Goal: Task Accomplishment & Management: Manage account settings

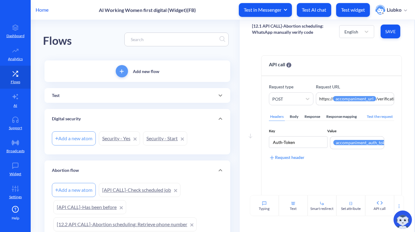
scroll to position [109, 0]
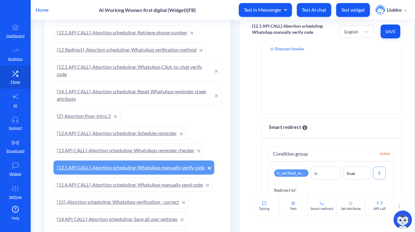
click at [44, 11] on p "Home" at bounding box center [42, 9] width 13 height 7
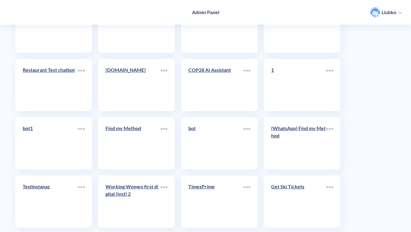
scroll to position [2174, 0]
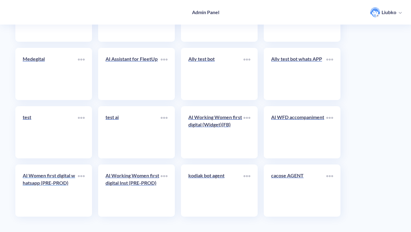
click at [60, 185] on p "AI Women first digital whatsapp (PRE-PROD)" at bounding box center [50, 179] width 55 height 15
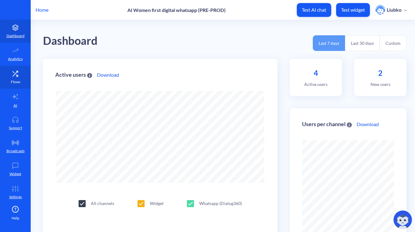
click at [10, 73] on icon at bounding box center [15, 74] width 12 height 6
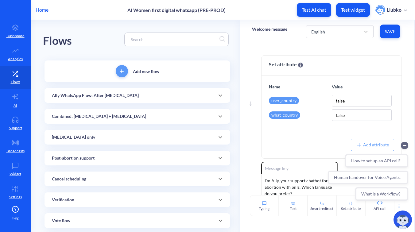
click at [151, 44] on div at bounding box center [176, 40] width 104 height 14
click at [155, 40] on input at bounding box center [174, 39] width 92 height 7
paste input "WhatsApp flow: verification code"
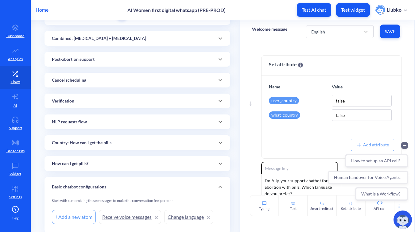
scroll to position [63, 0]
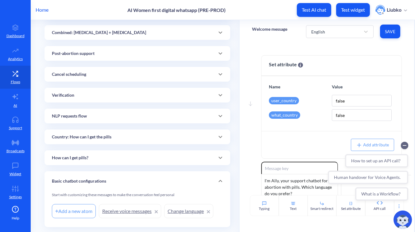
type input "WhatsApp flow: verification code"
click at [152, 97] on div "Verification" at bounding box center [137, 95] width 171 height 6
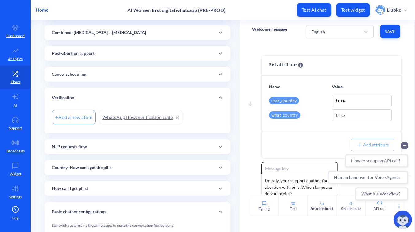
click at [136, 117] on link "WhatsApp flow: verification code" at bounding box center [140, 117] width 83 height 14
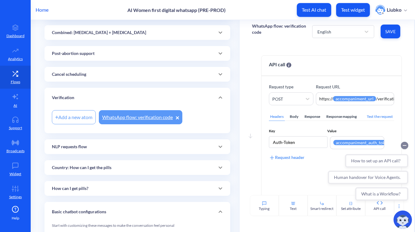
click at [405, 145] on icon "Collapse conversation starters" at bounding box center [404, 145] width 3 height 0
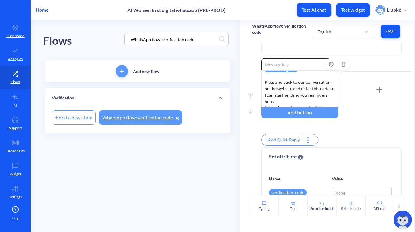
scroll to position [18, 0]
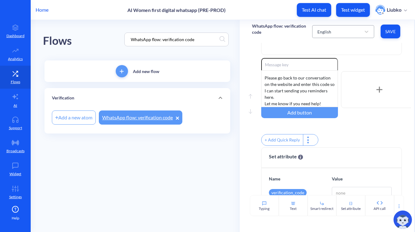
click at [332, 31] on div "English" at bounding box center [337, 31] width 47 height 11
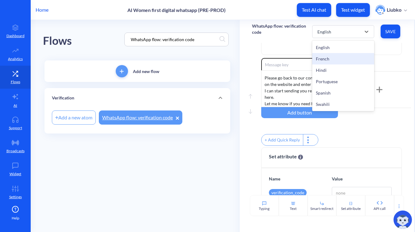
click at [331, 58] on div "French" at bounding box center [343, 58] width 62 height 11
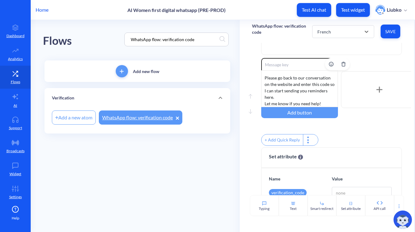
scroll to position [0, 0]
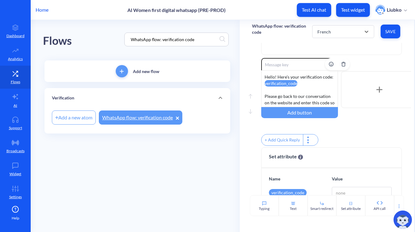
click at [310, 98] on div "Hello! Here’s your verification code: verification_code Please go back to our c…" at bounding box center [299, 88] width 77 height 37
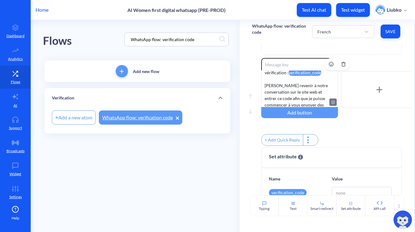
scroll to position [25, 0]
click at [386, 30] on span "Save" at bounding box center [390, 32] width 10 height 6
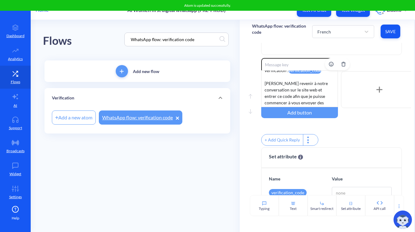
scroll to position [0, 0]
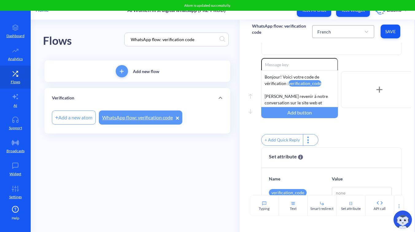
click at [335, 29] on div "French" at bounding box center [337, 31] width 47 height 11
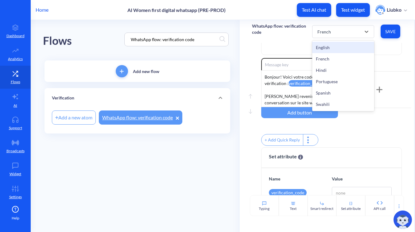
click at [336, 46] on div "English" at bounding box center [343, 47] width 62 height 11
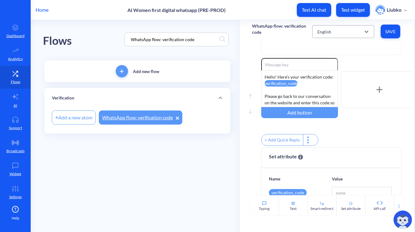
click at [339, 31] on div "English" at bounding box center [337, 31] width 47 height 11
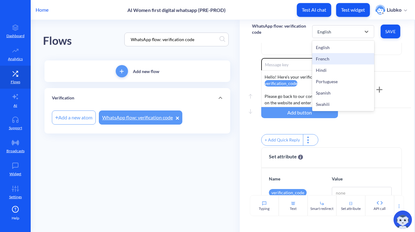
click at [332, 59] on div "French" at bounding box center [343, 58] width 62 height 11
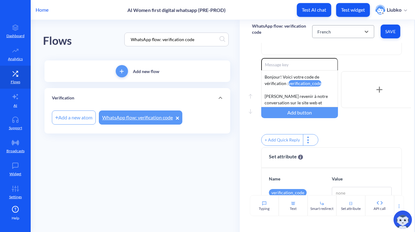
click at [345, 33] on div "French" at bounding box center [337, 31] width 47 height 11
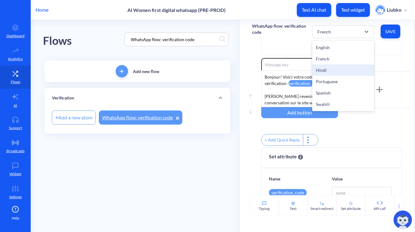
click at [335, 71] on div "Hindi" at bounding box center [343, 69] width 62 height 11
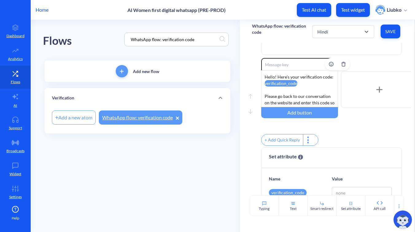
click at [307, 98] on div "Hello! Here’s your verification code: verification_code Please go back to our c…" at bounding box center [299, 88] width 77 height 37
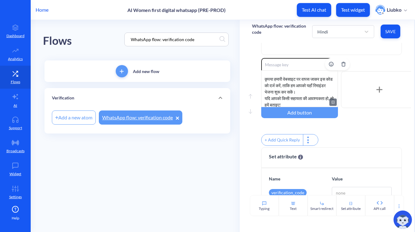
scroll to position [18, 0]
click at [389, 32] on span "Save" at bounding box center [390, 32] width 10 height 6
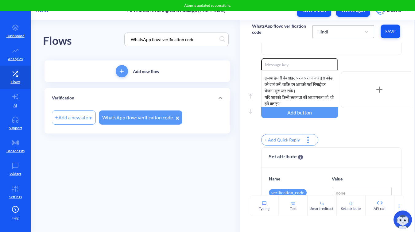
click at [327, 32] on div "Hindi" at bounding box center [337, 31] width 47 height 11
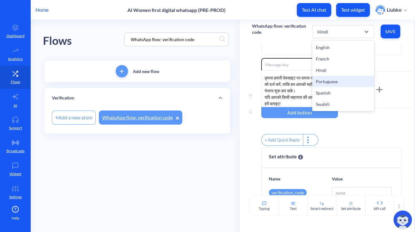
click at [322, 80] on div "Portuguese" at bounding box center [343, 81] width 62 height 11
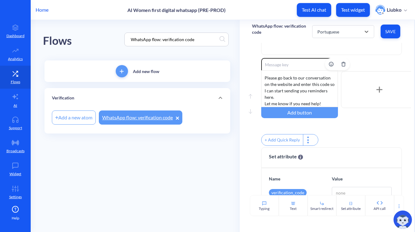
click at [309, 92] on div "Hello! Here’s your verification code: verification_code Please go back to our c…" at bounding box center [299, 88] width 77 height 37
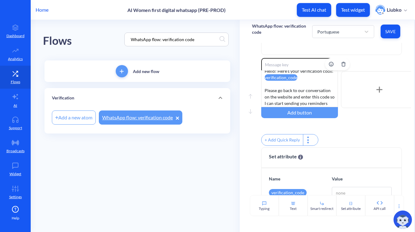
scroll to position [0, 0]
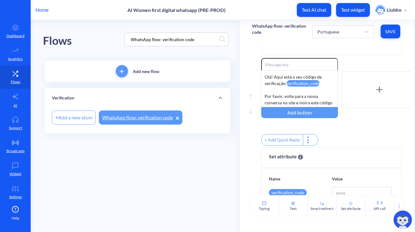
click at [393, 29] on span "Save" at bounding box center [390, 32] width 10 height 6
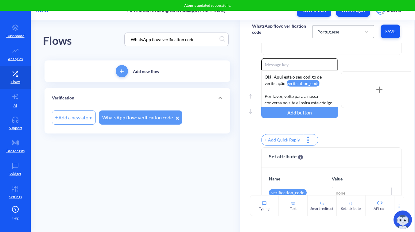
click at [329, 33] on div "Portuguese" at bounding box center [328, 31] width 22 height 6
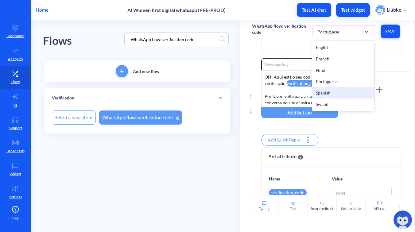
click at [329, 90] on div "Spanish" at bounding box center [343, 92] width 62 height 11
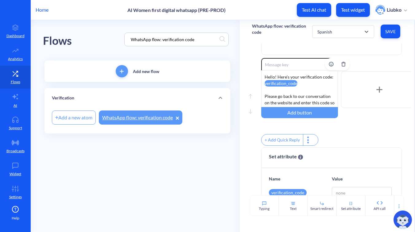
click at [314, 95] on div "Hello! Here’s your verification code: verification_code Please go back to our c…" at bounding box center [299, 88] width 77 height 37
click at [395, 35] on button "Save" at bounding box center [390, 32] width 20 height 14
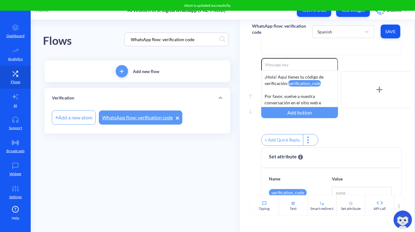
click at [354, 38] on div "Spanish Save" at bounding box center [357, 31] width 90 height 17
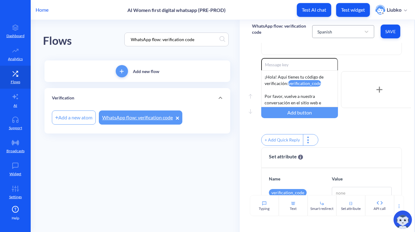
click at [348, 32] on div "Spanish" at bounding box center [337, 31] width 47 height 11
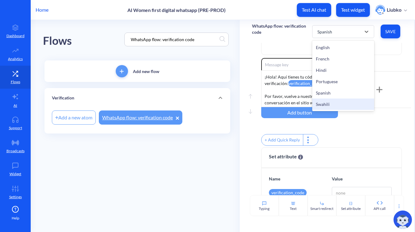
click at [334, 103] on div "Swahili" at bounding box center [343, 103] width 62 height 11
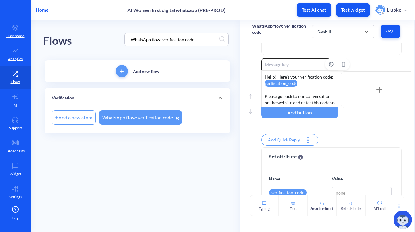
click at [307, 95] on div "Hello! Here’s your verification code: verification_code Please go back to our c…" at bounding box center [299, 88] width 77 height 37
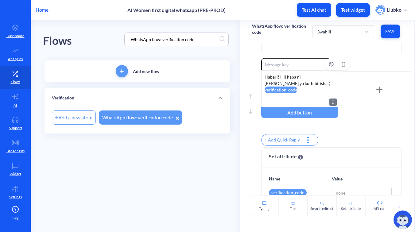
click at [289, 84] on div "Habari! Hii hapa ni kodi yako ya kuthibitisha:( verification_code Rudi kwenye m…" at bounding box center [299, 88] width 77 height 37
click at [388, 33] on span "Save" at bounding box center [390, 32] width 10 height 6
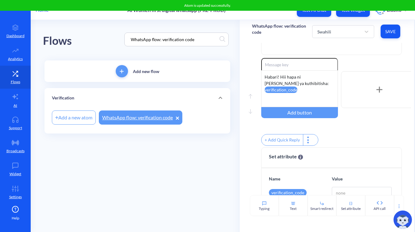
click at [372, 62] on div "Enable reactions Habari! Hii hapa ni kodi yako ya kuthibitisha: verification_co…" at bounding box center [336, 89] width 150 height 63
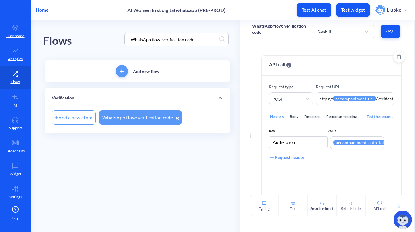
click at [295, 118] on div "Body" at bounding box center [293, 117] width 11 height 8
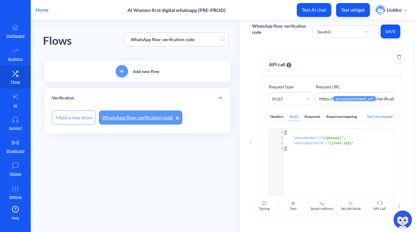
click at [277, 114] on div "Headers" at bounding box center [277, 117] width 16 height 8
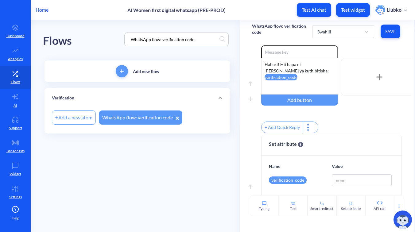
scroll to position [180, 0]
click at [348, 30] on div "Swahili" at bounding box center [337, 31] width 47 height 11
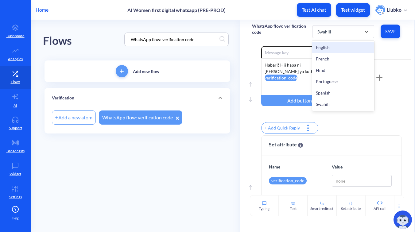
click at [339, 45] on div "English" at bounding box center [343, 47] width 62 height 11
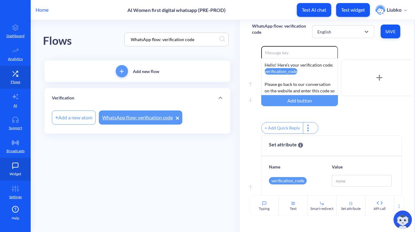
click at [13, 174] on p "Widget" at bounding box center [16, 174] width 12 height 6
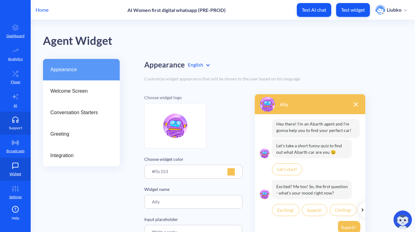
click at [16, 124] on link "Support" at bounding box center [15, 123] width 31 height 23
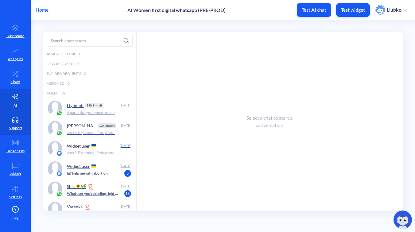
click at [13, 107] on p "AI" at bounding box center [15, 106] width 4 height 6
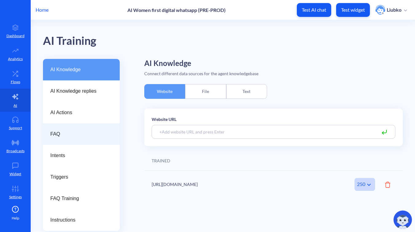
click at [61, 139] on div "FAQ" at bounding box center [81, 133] width 77 height 21
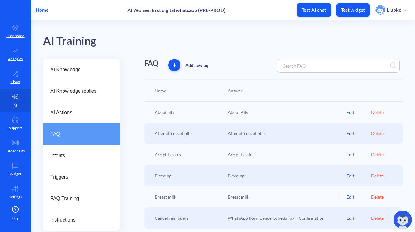
click at [292, 68] on input at bounding box center [307, 65] width 54 height 7
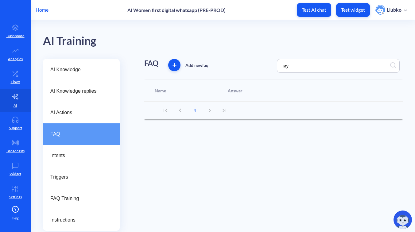
type input "м"
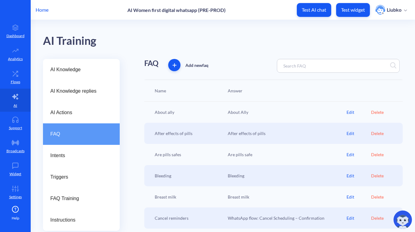
click at [292, 68] on input at bounding box center [307, 65] width 54 height 7
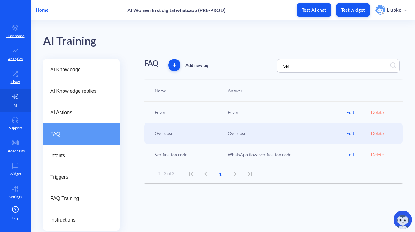
type input "ver"
click at [348, 154] on div "Edit" at bounding box center [358, 154] width 24 height 6
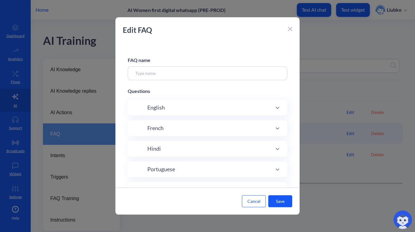
type input "Verification code"
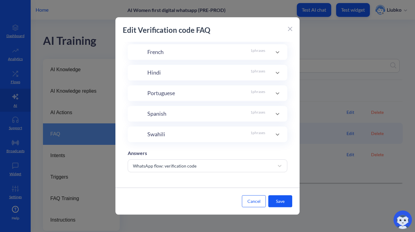
scroll to position [121, 0]
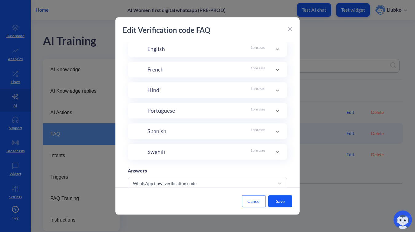
click at [266, 70] on div "French 1 phrases" at bounding box center [207, 69] width 135 height 8
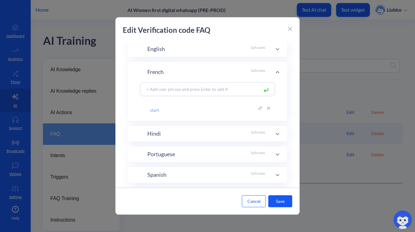
click at [259, 109] on icon at bounding box center [260, 108] width 4 height 4
type input "s"
paste input "commencer"
type input "commencer"
click at [220, 138] on div "Hindi 1 phrases" at bounding box center [207, 134] width 159 height 16
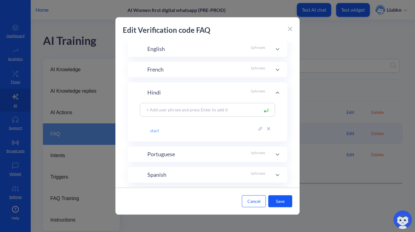
click at [189, 129] on input "start" at bounding box center [199, 128] width 118 height 10
type input "s"
paste input "स्टार्ट"
type input "स्टार्ट"
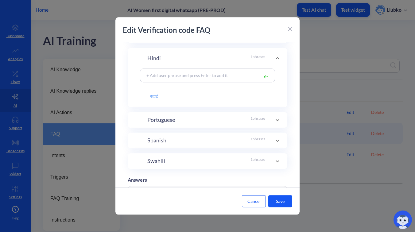
scroll to position [158, 0]
click at [223, 118] on div "Portuguese 1 phrases" at bounding box center [206, 117] width 118 height 8
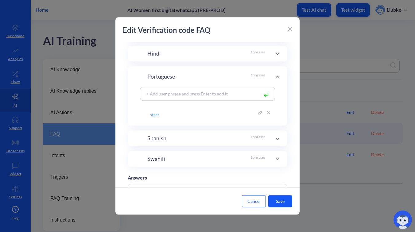
click at [189, 113] on input "start" at bounding box center [199, 112] width 118 height 10
type input "s"
paste input "começar"
type input "começar"
click at [187, 140] on div "Spanish 1 phrases" at bounding box center [206, 138] width 118 height 8
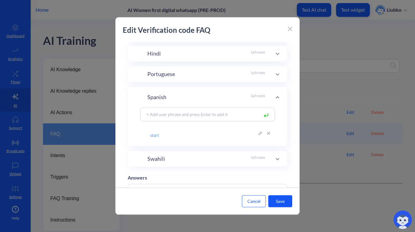
click at [197, 136] on input "start" at bounding box center [199, 133] width 118 height 10
type input "s"
paste input "COMENZAR"
type input "COMENZAR"
click at [215, 160] on div "Swahili 1 phrases" at bounding box center [206, 159] width 118 height 8
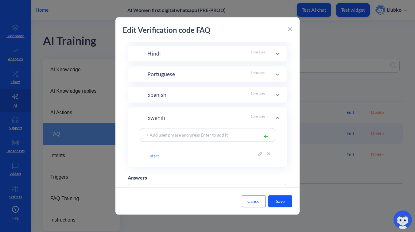
click at [198, 154] on input "start" at bounding box center [199, 153] width 118 height 10
type input "s"
paste input "ANZA"
type input "ANZA"
click at [281, 198] on button "Save" at bounding box center [280, 201] width 24 height 12
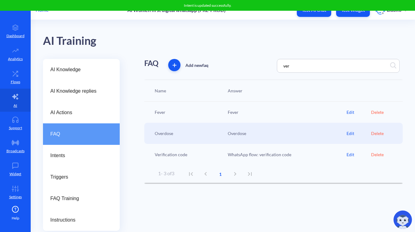
click at [308, 41] on div "AI Training" at bounding box center [222, 39] width 359 height 39
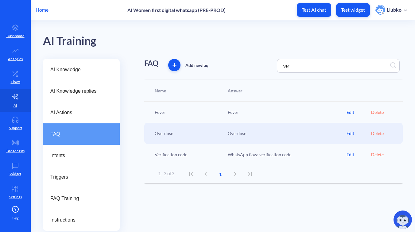
click at [350, 155] on div "Edit" at bounding box center [358, 154] width 24 height 6
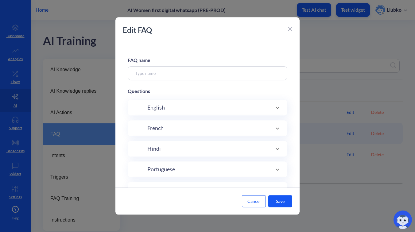
type input "Verification code"
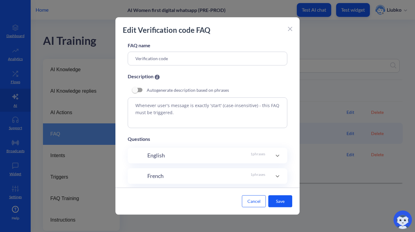
scroll to position [20, 0]
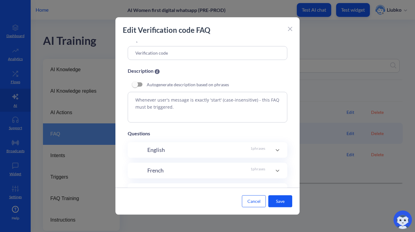
click at [212, 107] on textarea "Whenever user's message is exactly 'start' (case-insensitive) - this FAQ must b…" at bounding box center [207, 107] width 159 height 31
drag, startPoint x: 253, startPoint y: 101, endPoint x: 222, endPoint y: 101, distance: 31.0
click at [222, 101] on textarea "Whenever user's message is exactly 'start' (case-insensitive) - this FAQ must b…" at bounding box center [207, 107] width 159 height 31
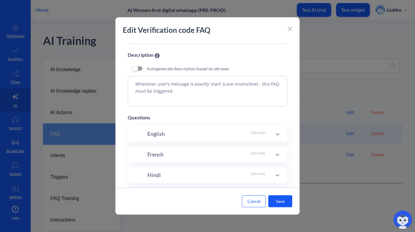
scroll to position [43, 0]
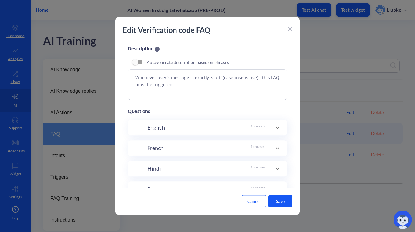
click at [193, 148] on div "French 1 phrases" at bounding box center [206, 148] width 118 height 8
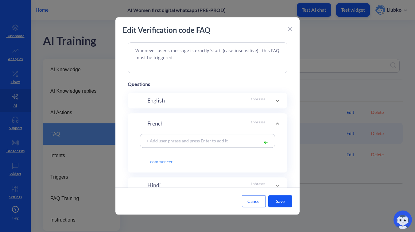
scroll to position [72, 0]
drag, startPoint x: 176, startPoint y: 160, endPoint x: 141, endPoint y: 158, distance: 35.3
click at [141, 158] on input "commencer" at bounding box center [199, 156] width 118 height 10
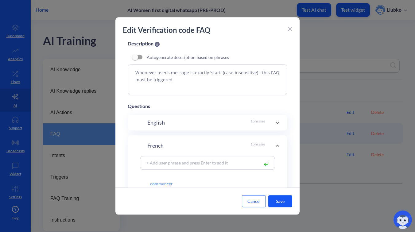
click at [206, 72] on textarea "Whenever user's message is exactly 'start' (case-insensitive) - this FAQ must b…" at bounding box center [207, 79] width 159 height 31
paste textarea "commencer"
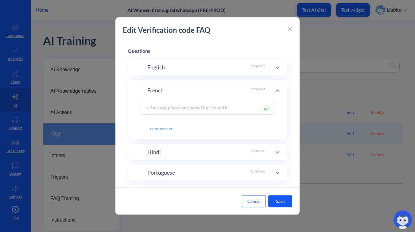
scroll to position [113, 0]
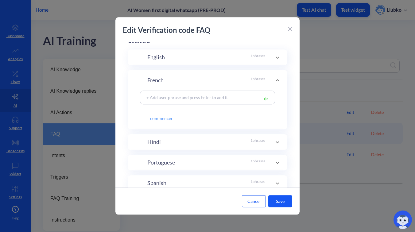
click at [191, 140] on div "Hindi 1 phrases" at bounding box center [206, 142] width 118 height 8
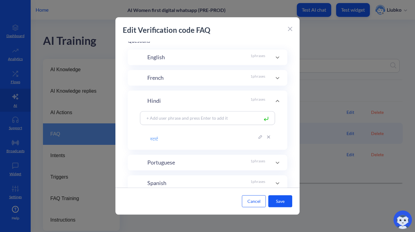
drag, startPoint x: 164, startPoint y: 140, endPoint x: 145, endPoint y: 138, distance: 19.1
click at [145, 138] on input "स्टार्ट" at bounding box center [199, 136] width 118 height 10
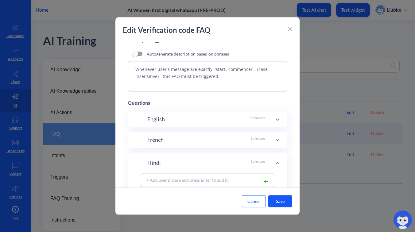
scroll to position [48, 0]
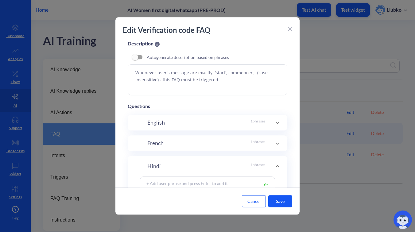
click at [251, 73] on textarea "Whenever user's message are exactly: 'start','commencer', (case-insensitive) - …" at bounding box center [207, 79] width 159 height 31
paste textarea "स्टार्ट"
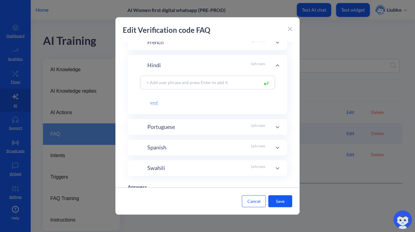
scroll to position [150, 0]
click at [236, 129] on div "Portuguese 1 phrases" at bounding box center [206, 125] width 118 height 8
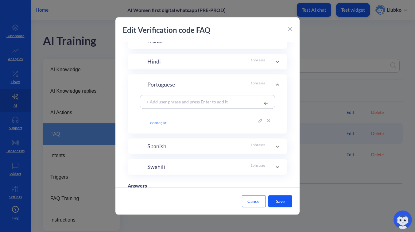
drag, startPoint x: 173, startPoint y: 123, endPoint x: 144, endPoint y: 122, distance: 28.5
click at [144, 122] on input "começar" at bounding box center [199, 120] width 118 height 10
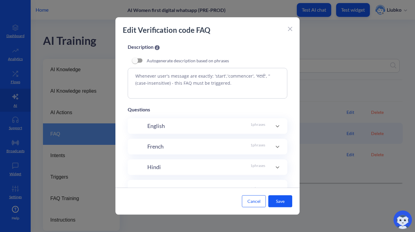
scroll to position [39, 0]
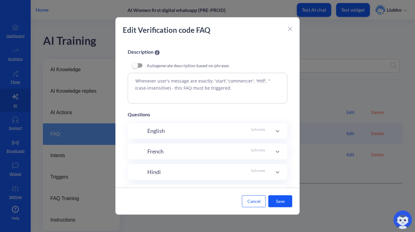
click at [265, 80] on textarea "Whenever user's message are exactly: 'start','commencer', 'स्टार्ट', '' (case-i…" at bounding box center [207, 88] width 159 height 31
paste textarea "começar"
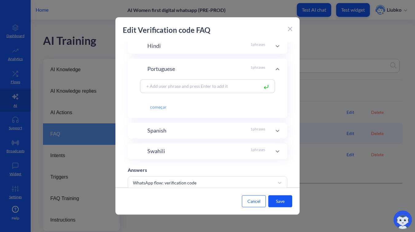
scroll to position [166, 0]
click at [238, 129] on div "Spanish 1 phrases" at bounding box center [206, 130] width 118 height 8
drag, startPoint x: 178, startPoint y: 126, endPoint x: 141, endPoint y: 124, distance: 36.2
click at [141, 124] on input "COMENZAR" at bounding box center [199, 125] width 118 height 10
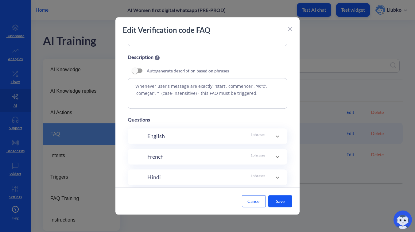
scroll to position [25, 0]
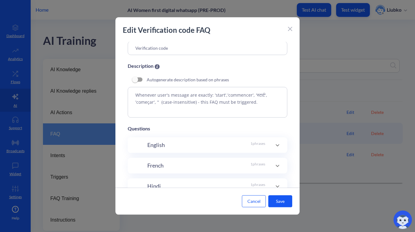
click at [158, 101] on textarea "Whenever user's message are exactly: 'start','commencer', 'स्टार्ट', 'começar',…" at bounding box center [207, 102] width 159 height 31
paste textarea "COMENZAR"
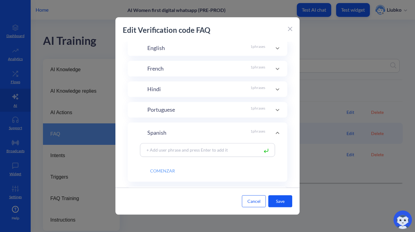
scroll to position [184, 0]
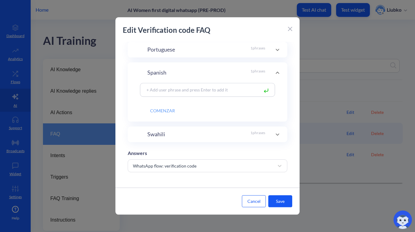
click at [192, 132] on div "Swahili 1 phrases" at bounding box center [206, 134] width 118 height 8
drag, startPoint x: 171, startPoint y: 130, endPoint x: 145, endPoint y: 127, distance: 26.2
click at [145, 127] on input "ANZA" at bounding box center [199, 129] width 118 height 10
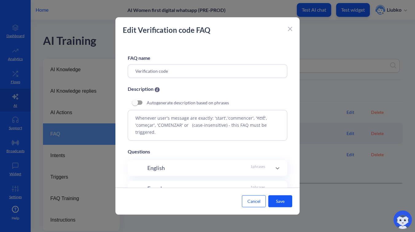
scroll to position [0, 0]
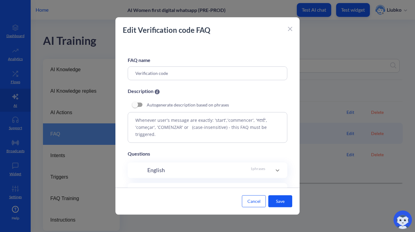
click at [189, 128] on textarea "Whenever user's message are exactly: 'start','commencer', 'स्टार्ट', 'começar',…" at bounding box center [207, 127] width 159 height 31
paste textarea "ANZA"
type textarea "Whenever user's message are exactly: 'start','commencer', 'स्टार्ट', 'começar',…"
click at [276, 199] on button "Save" at bounding box center [280, 201] width 24 height 12
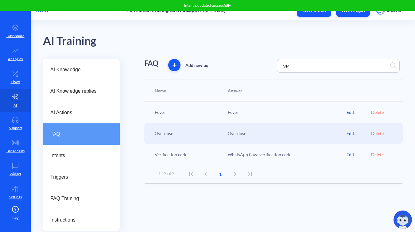
click at [276, 199] on div "FAQ Add new faq ver Name Answer Fever Fever Edit Delete Overdose Overdose Edit …" at bounding box center [273, 145] width 258 height 172
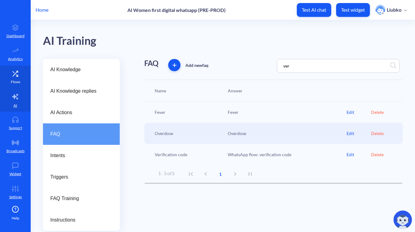
click at [13, 81] on p "Flows" at bounding box center [16, 82] width 10 height 6
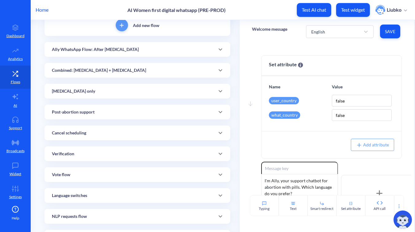
scroll to position [96, 0]
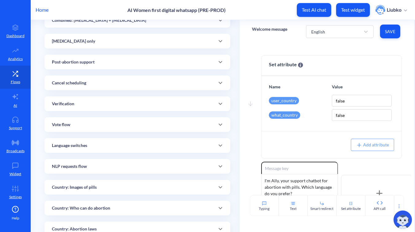
click at [143, 105] on div "Verification" at bounding box center [137, 104] width 171 height 6
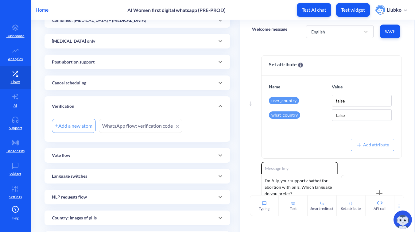
click at [140, 123] on link "WhatsApp flow: verification code" at bounding box center [140, 126] width 83 height 14
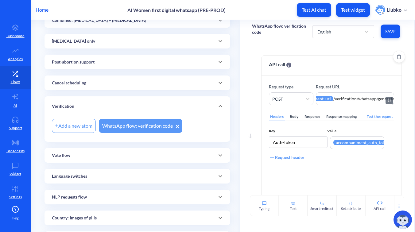
scroll to position [0, 44]
click at [282, 26] on p "WhatsApp flow: verification code" at bounding box center [282, 29] width 60 height 12
click at [271, 12] on div "Home AI Women first digital whatsapp (PRE-PROD) Test AI chat Test widget Liubko" at bounding box center [207, 10] width 415 height 20
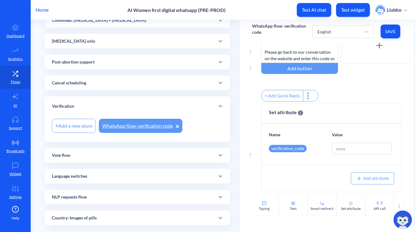
scroll to position [0, 0]
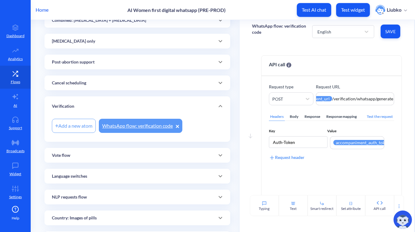
click at [77, 125] on div "Add a new atom" at bounding box center [74, 126] width 44 height 14
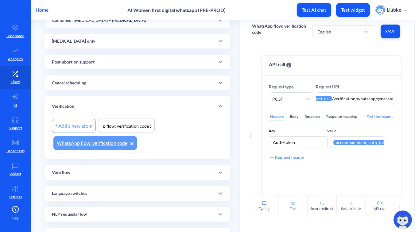
scroll to position [0, 20]
type input "WhatsApp flow: verification code 2"
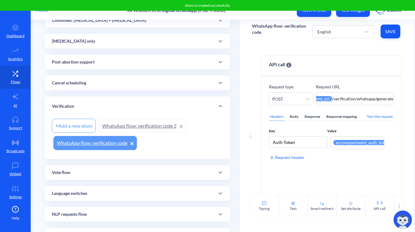
click at [153, 126] on link "WhatsApp flow: verification code 2" at bounding box center [142, 126] width 87 height 14
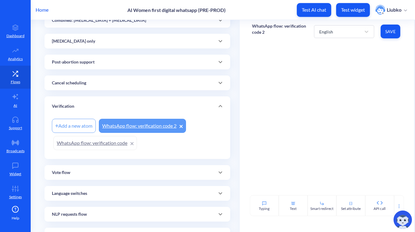
click at [261, 26] on p "WhatsApp flow: verification code 2" at bounding box center [283, 29] width 62 height 12
type input "WhatsApp flow: verification code language"
click at [319, 116] on div at bounding box center [326, 119] width 174 height 152
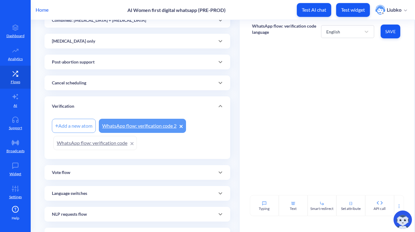
click at [394, 31] on span "Save" at bounding box center [390, 32] width 10 height 6
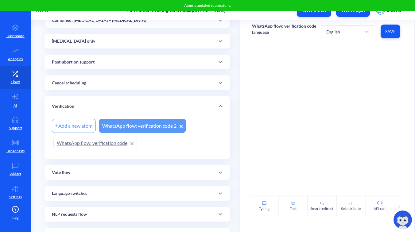
click at [304, 89] on div at bounding box center [326, 119] width 174 height 152
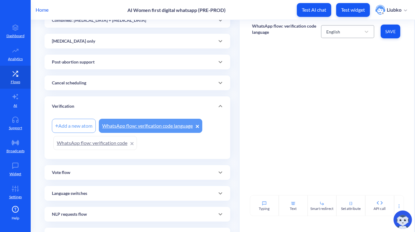
click at [344, 31] on div "English" at bounding box center [342, 31] width 38 height 11
click at [337, 59] on div "French" at bounding box center [347, 58] width 53 height 11
click at [345, 31] on div "French" at bounding box center [342, 31] width 38 height 11
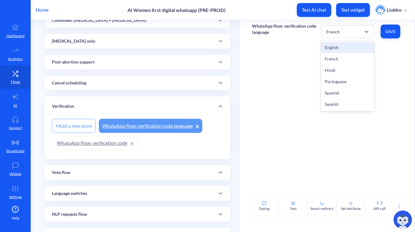
click at [340, 46] on div "English" at bounding box center [347, 47] width 53 height 11
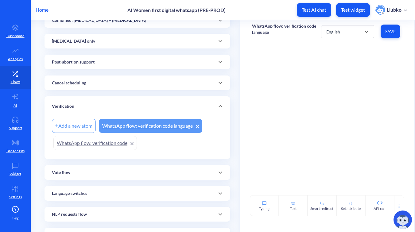
click at [271, 14] on div "Home AI Women first digital whatsapp (PRE-PROD) Test AI chat Test widget Liubko" at bounding box center [207, 10] width 415 height 20
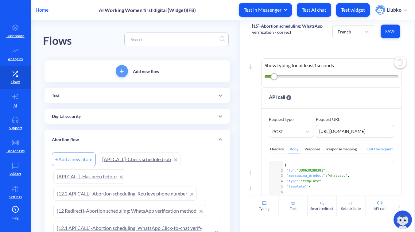
scroll to position [1, 0]
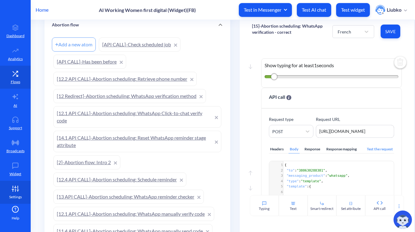
click at [11, 186] on icon at bounding box center [15, 188] width 12 height 6
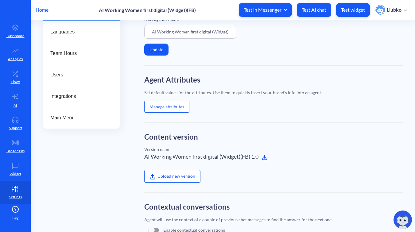
scroll to position [56, 0]
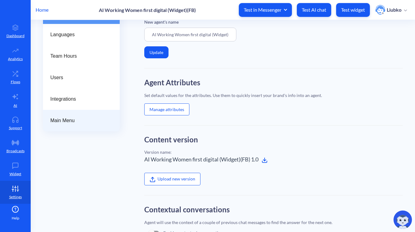
click at [82, 121] on span "Main Menu" at bounding box center [78, 120] width 57 height 7
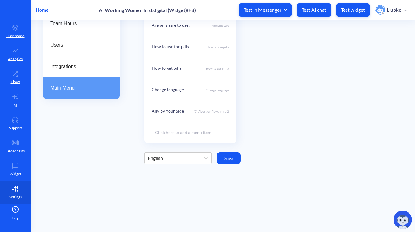
scroll to position [91, 0]
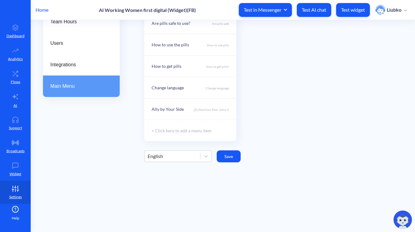
click at [199, 156] on div "English" at bounding box center [171, 156] width 55 height 11
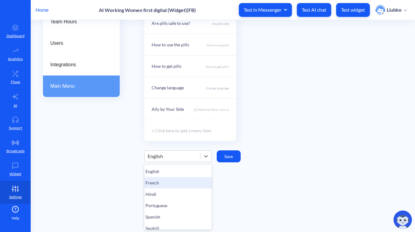
click at [196, 177] on div "French" at bounding box center [177, 182] width 67 height 11
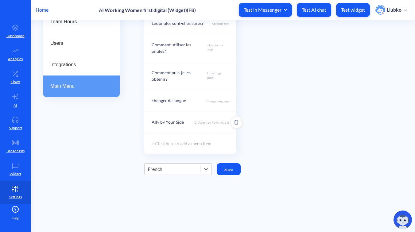
click at [178, 119] on div "Ally by Your Side" at bounding box center [167, 122] width 32 height 6
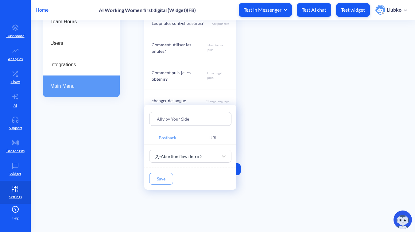
click at [191, 119] on input "Ally by Your Side" at bounding box center [190, 118] width 67 height 7
paste input "à Vos Côtés"
type input "Ally à Vos Côtés"
click at [158, 178] on button "Save" at bounding box center [161, 179] width 24 height 12
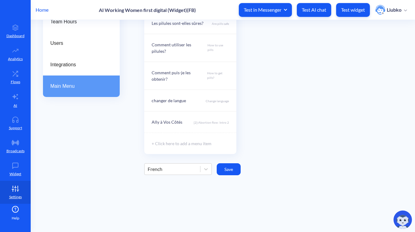
click at [229, 163] on button "Save" at bounding box center [228, 169] width 24 height 12
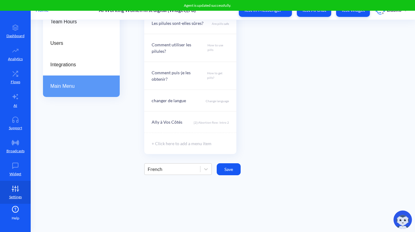
click at [166, 163] on div "French" at bounding box center [171, 168] width 55 height 11
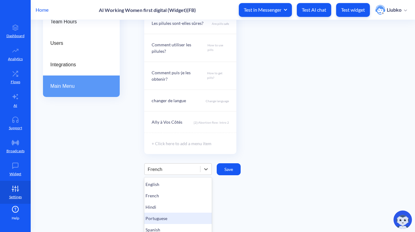
click at [164, 212] on div "Portuguese" at bounding box center [177, 217] width 67 height 11
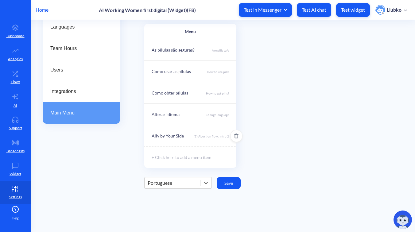
scroll to position [92, 0]
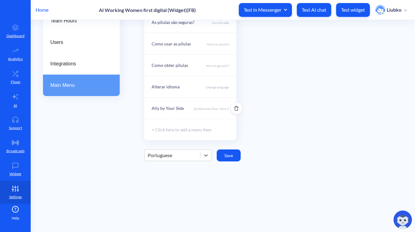
click at [188, 105] on div "Ally by Your Side [2]-Abortion flow: Intro 2" at bounding box center [190, 107] width 92 height 21
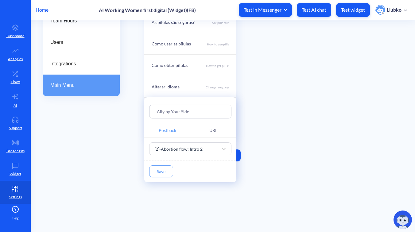
click at [194, 111] on input "Ally by Your Side" at bounding box center [190, 111] width 67 height 7
paste input "ao Seu Lado"
type input "Ally ao Seu Lado"
click at [160, 170] on button "Save" at bounding box center [161, 171] width 24 height 12
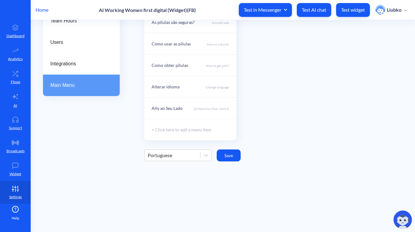
click at [224, 153] on button "Save" at bounding box center [228, 155] width 24 height 12
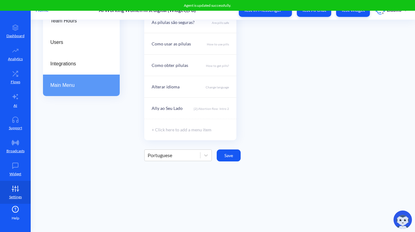
click at [193, 156] on div "Portuguese" at bounding box center [171, 155] width 55 height 11
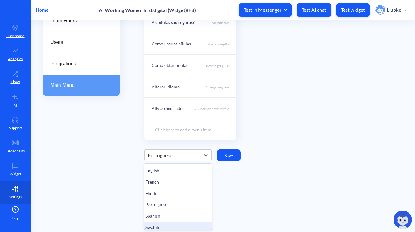
click at [172, 222] on div "Swahili" at bounding box center [177, 226] width 67 height 11
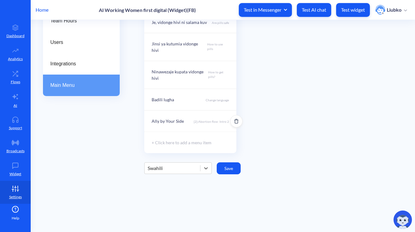
click at [165, 118] on div "Ally by Your Side" at bounding box center [167, 121] width 32 height 6
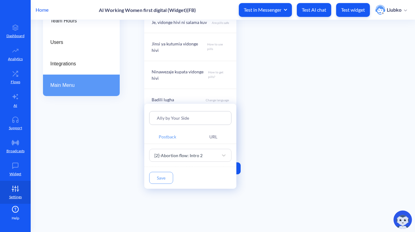
click at [199, 118] on input "Ally by Your Side" at bounding box center [190, 117] width 67 height 7
paste input "[PERSON_NAME] wako"
type input "[PERSON_NAME] wako"
click at [159, 176] on button "Save" at bounding box center [161, 178] width 24 height 12
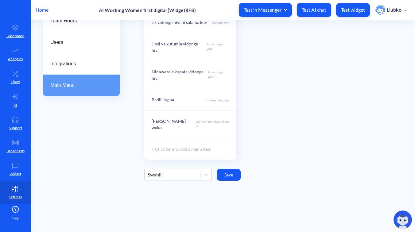
click at [231, 171] on button "Save" at bounding box center [228, 175] width 24 height 12
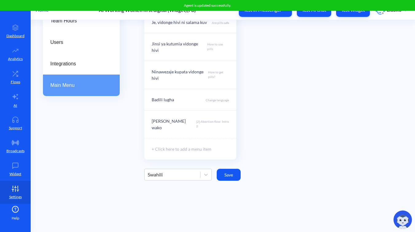
click at [180, 169] on div "Swahili" at bounding box center [171, 174] width 55 height 11
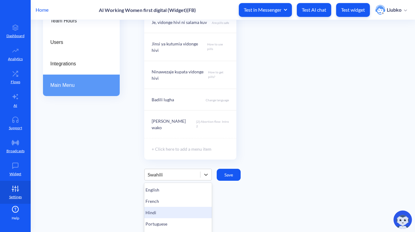
scroll to position [17, 0]
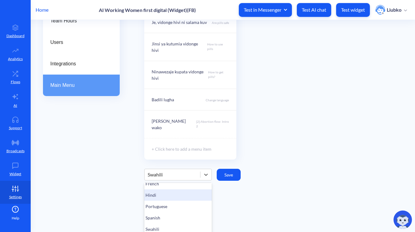
click at [174, 191] on div "Hindi" at bounding box center [177, 194] width 67 height 11
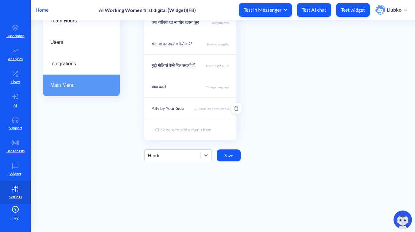
click at [181, 107] on div "Ally by Your Side" at bounding box center [167, 108] width 32 height 6
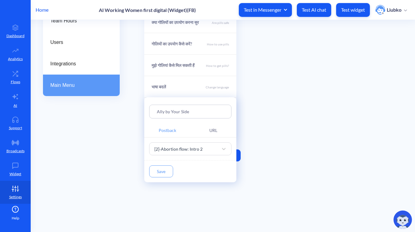
click at [200, 114] on input "Ally by Your Side" at bounding box center [190, 111] width 67 height 7
paste input "आपके साथ है"
type input "Ally आपके साथ है"
click at [160, 170] on button "Save" at bounding box center [161, 171] width 24 height 12
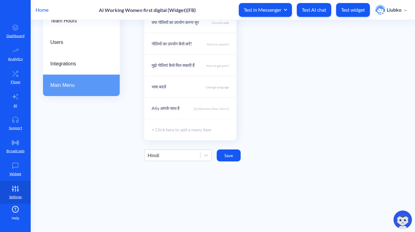
click at [233, 157] on button "Save" at bounding box center [228, 155] width 24 height 12
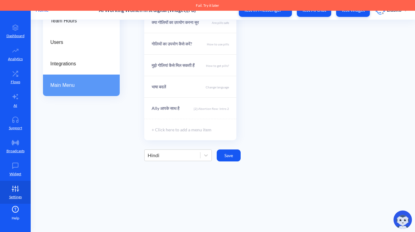
click at [190, 155] on div "Hindi" at bounding box center [171, 155] width 55 height 11
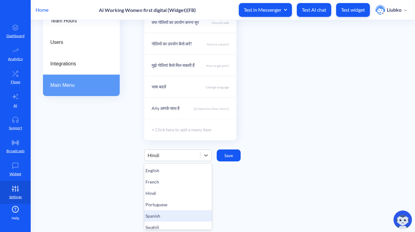
click at [173, 214] on div "Spanish" at bounding box center [177, 215] width 67 height 11
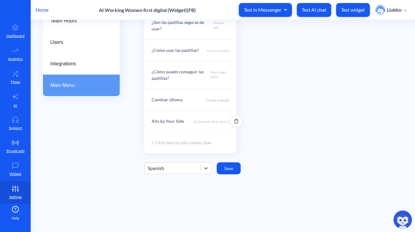
click at [182, 123] on div "Ally by Your Side" at bounding box center [167, 121] width 32 height 6
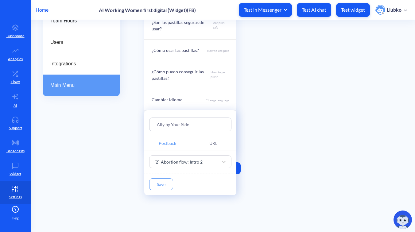
click at [196, 123] on input "Ally by Your Side" at bounding box center [190, 124] width 67 height 7
paste input "a Tu Lado"
type input "Ally a Tu Lado"
click at [164, 178] on div "Save" at bounding box center [190, 184] width 92 height 22
click at [164, 180] on button "Save" at bounding box center [161, 184] width 24 height 12
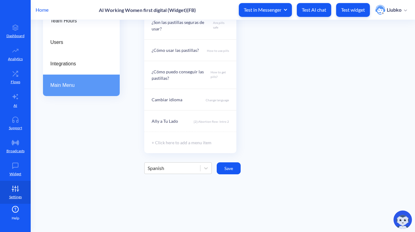
click at [227, 165] on button "Save" at bounding box center [228, 168] width 24 height 12
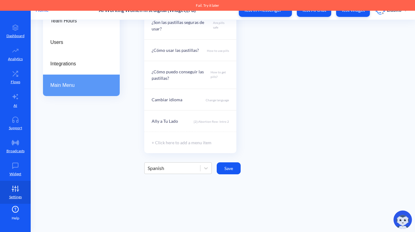
click at [293, 122] on div "Menu ¿Son las pastillas seguras de usar? Are pills safe ¿Cómo usar las pastilla…" at bounding box center [273, 74] width 258 height 157
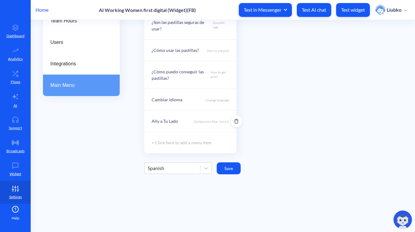
click at [188, 120] on div "Ally a Tu Lado [2]-Abortion flow: Intro 2" at bounding box center [190, 120] width 92 height 21
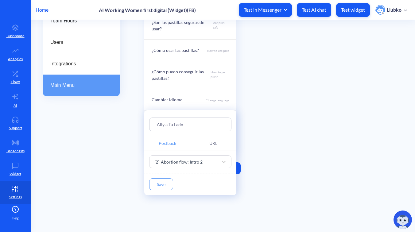
click at [289, 94] on div at bounding box center [207, 116] width 415 height 232
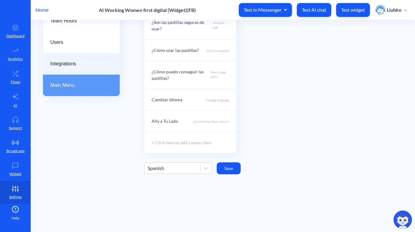
click at [88, 58] on div "Integrations" at bounding box center [81, 63] width 77 height 21
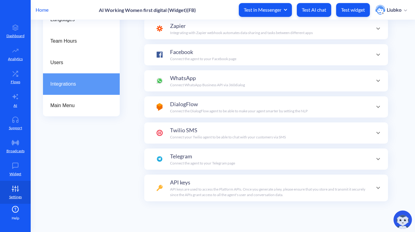
scroll to position [21, 0]
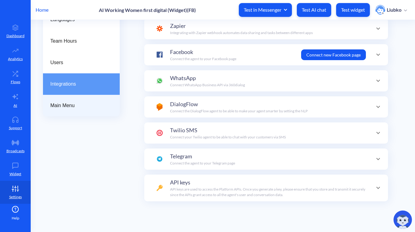
click at [76, 101] on div "Main Menu" at bounding box center [81, 105] width 77 height 21
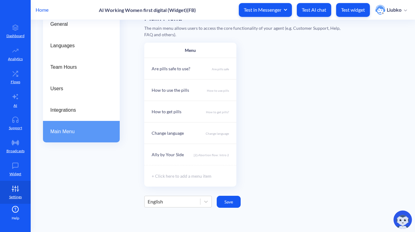
scroll to position [92, 0]
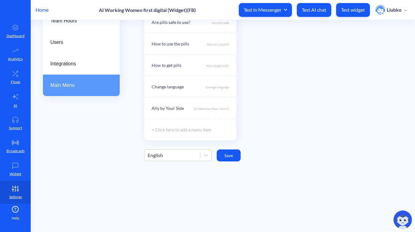
click at [193, 160] on div "English" at bounding box center [171, 155] width 55 height 11
click at [179, 181] on div "French" at bounding box center [177, 181] width 67 height 11
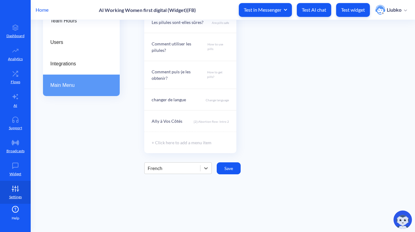
click at [190, 163] on div "French" at bounding box center [171, 168] width 55 height 11
click at [170, 200] on div "Hindi" at bounding box center [177, 205] width 67 height 11
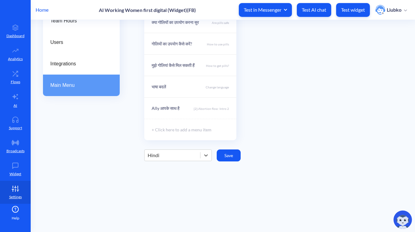
click at [189, 154] on div "Hindi" at bounding box center [171, 155] width 55 height 11
click at [163, 205] on div "Portuguese" at bounding box center [177, 204] width 67 height 11
click at [185, 151] on div "Portuguese" at bounding box center [171, 155] width 55 height 11
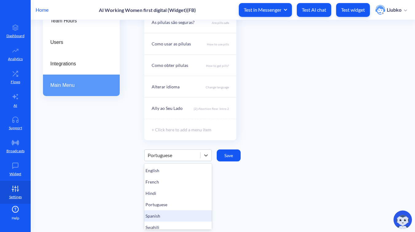
click at [157, 216] on div "Spanish" at bounding box center [177, 215] width 67 height 11
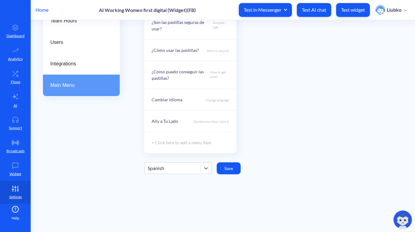
click at [182, 169] on div "Spanish" at bounding box center [171, 168] width 55 height 11
click at [166, 222] on div "Swahili" at bounding box center [177, 222] width 67 height 11
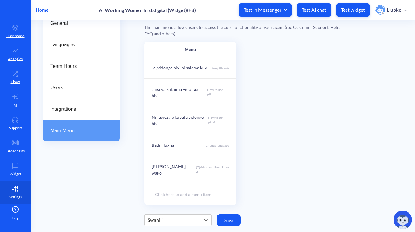
scroll to position [0, 0]
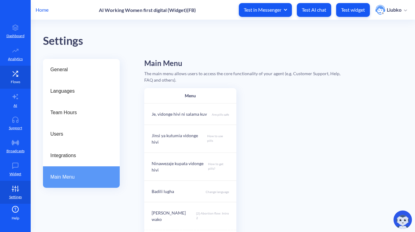
click at [15, 76] on icon at bounding box center [15, 74] width 12 height 6
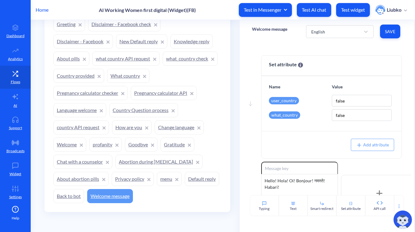
scroll to position [572, 0]
click at [54, 151] on link "Welcome" at bounding box center [69, 144] width 33 height 14
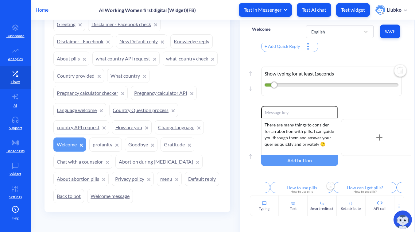
scroll to position [0, 153]
click at [360, 36] on div at bounding box center [365, 31] width 11 height 11
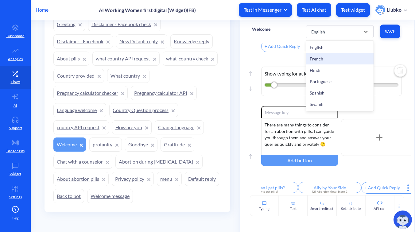
click at [344, 58] on div "French" at bounding box center [339, 58] width 67 height 11
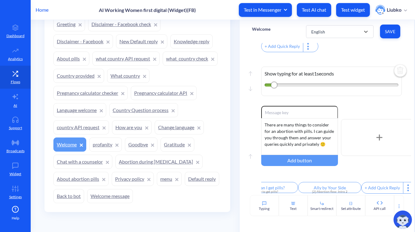
type input "Les pilules sont-elles sûres à utiliser?"
type input "Comment utiliser les pilules?"
type input "Comment puis-je les obtenir?"
click at [320, 184] on input "Programmer des rappels" at bounding box center [329, 187] width 63 height 11
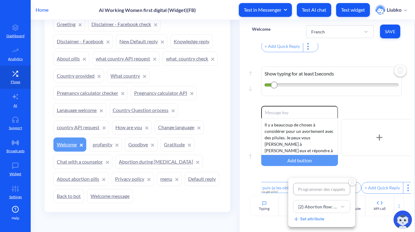
type input "Ally à Vos Côtés"
click at [366, 174] on div at bounding box center [207, 116] width 415 height 232
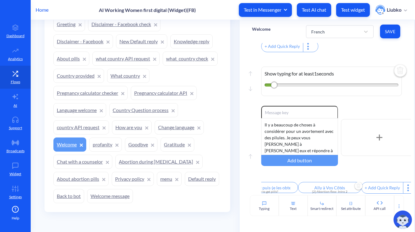
click at [391, 34] on span "Save" at bounding box center [389, 32] width 10 height 6
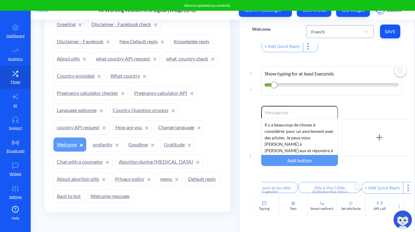
click at [331, 30] on div "French" at bounding box center [334, 31] width 52 height 11
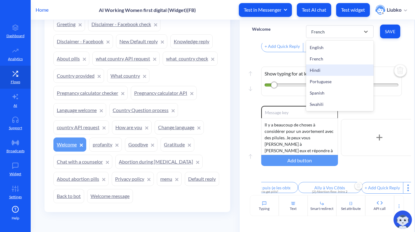
click at [319, 71] on div "Hindi" at bounding box center [339, 69] width 67 height 11
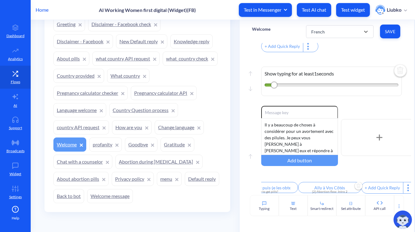
type input "गर्भपात की गोलियों के बारे में"
type input "मुझे गोलियां कैसे मिल सकती हैं?"
type input "गोलियां कैसे मिल सकती हैं"
click at [316, 185] on input "अनुस्मारक शेड्यूल करें" at bounding box center [329, 187] width 63 height 11
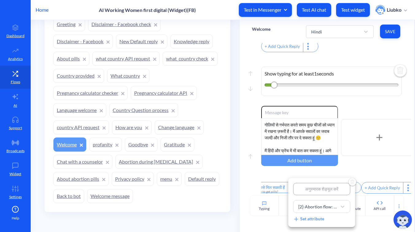
type input "Ally आपके साथ है"
click at [365, 174] on div at bounding box center [207, 116] width 415 height 232
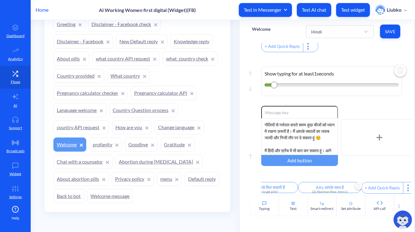
click at [392, 35] on button "Save" at bounding box center [390, 32] width 20 height 14
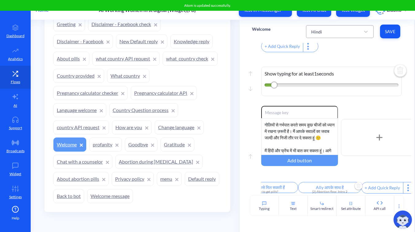
click at [350, 28] on div "Hindi" at bounding box center [334, 31] width 52 height 11
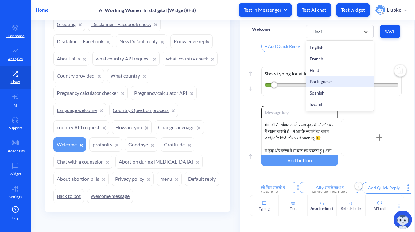
click at [325, 77] on div "Portuguese" at bounding box center [339, 81] width 67 height 11
type input "É seguro usar as pílulas?"
type input "Como usar pílulas de aborto"
type input "Como posso obter as pílulas?"
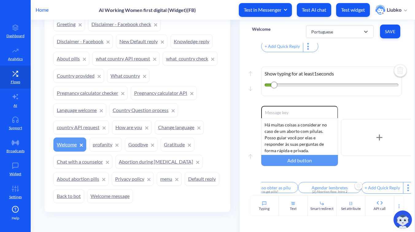
click at [317, 183] on input "Agendar lembretes" at bounding box center [329, 187] width 63 height 11
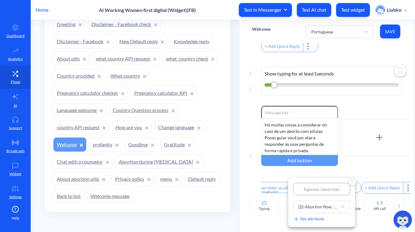
type input "Ally ao Seu Lado"
click at [364, 170] on div at bounding box center [207, 116] width 415 height 232
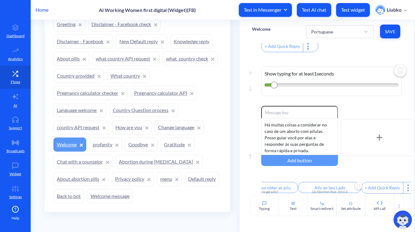
click at [389, 33] on span "Save" at bounding box center [389, 32] width 10 height 6
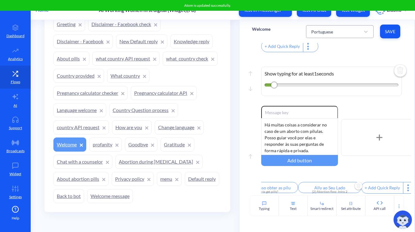
click at [355, 35] on div "Portuguese" at bounding box center [334, 31] width 52 height 11
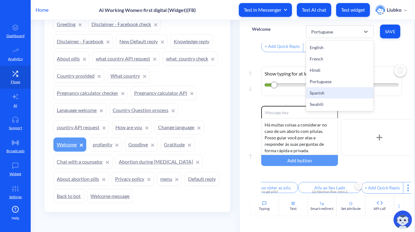
click at [329, 90] on div "Spanish" at bounding box center [339, 92] width 67 height 11
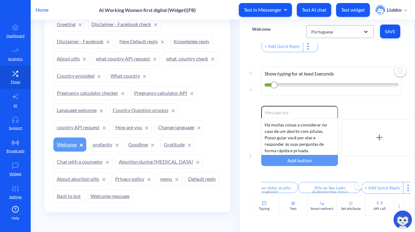
type input "¿Son seguras las pastillas?"
type input "¿Cómo puedo obtener las pastillas?"
click at [313, 189] on div "[2]-Abortion flow: Intro 2" at bounding box center [329, 191] width 56 height 5
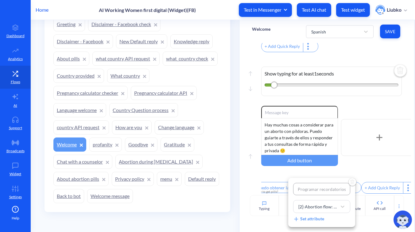
scroll to position [0, 1]
type input "Ally a Tu Lado"
click at [368, 171] on div at bounding box center [207, 116] width 415 height 232
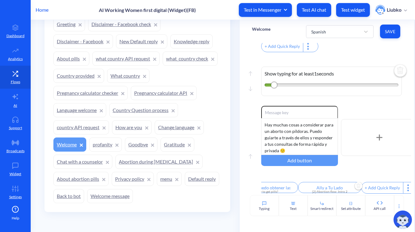
click at [392, 38] on button "Save" at bounding box center [390, 32] width 20 height 14
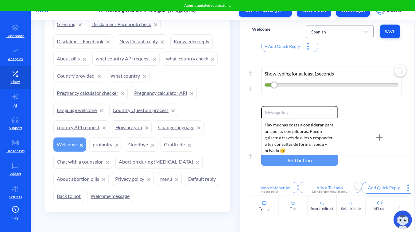
click at [352, 32] on div "Spanish" at bounding box center [334, 31] width 52 height 11
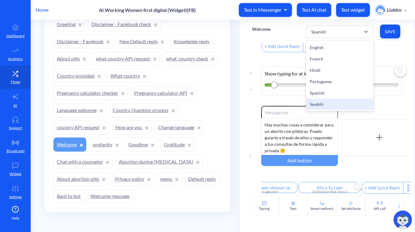
click at [323, 101] on div "Swahili" at bounding box center [339, 103] width 67 height 11
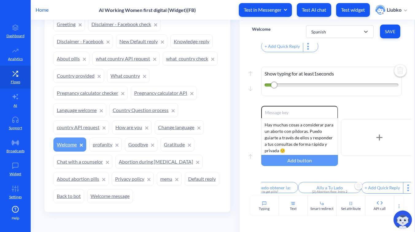
type input "Je, vidonge hivi ni salama kuvitumia?"
type input "Ninawezaje kupata vidonge hivi?"
type input "Jinsi ya kupata vidonge hivi"
click at [311, 185] on input "Ratiba vikumbusho" at bounding box center [329, 187] width 63 height 11
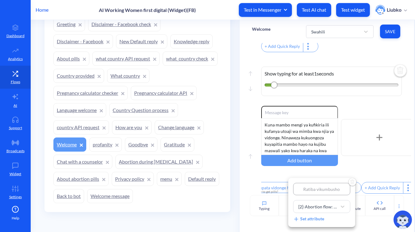
type input "[PERSON_NAME] wako"
click at [365, 172] on div at bounding box center [207, 116] width 415 height 232
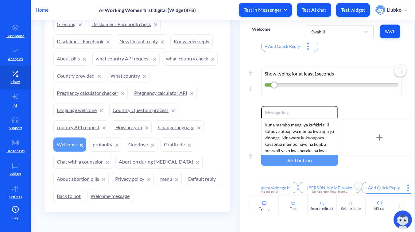
click at [392, 29] on span "Save" at bounding box center [389, 32] width 10 height 6
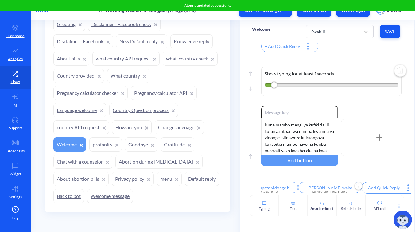
click at [364, 43] on div "+ Add Quick Reply" at bounding box center [336, 46] width 150 height 13
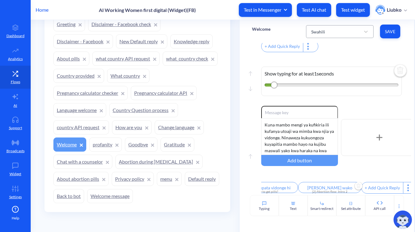
click at [352, 32] on div "Swahili" at bounding box center [334, 31] width 52 height 11
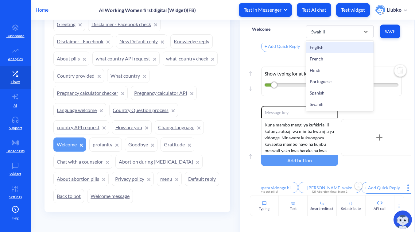
click at [345, 48] on div "English" at bounding box center [339, 47] width 67 height 11
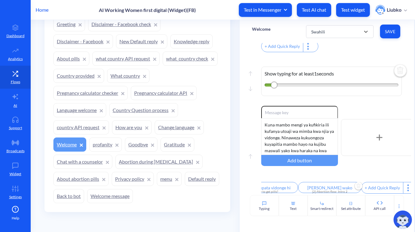
type input "Are pills safe to use"
type input "How to use pills"
type input "How can I get pills?"
type input "Ally by Your Side"
click at [349, 29] on div "English" at bounding box center [334, 31] width 52 height 11
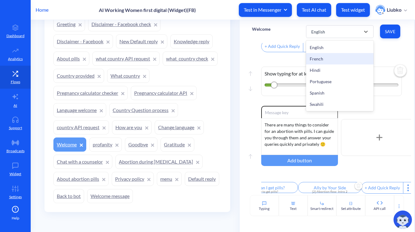
click at [339, 60] on div "French" at bounding box center [339, 58] width 67 height 11
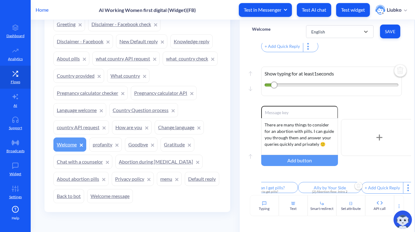
type input "Les pilules sont-elles sûres à utiliser?"
type input "Comment utiliser les pilules?"
type input "Comment puis-je les obtenir?"
type input "Ally à Vos Côtés"
click at [345, 29] on div "French" at bounding box center [334, 31] width 52 height 11
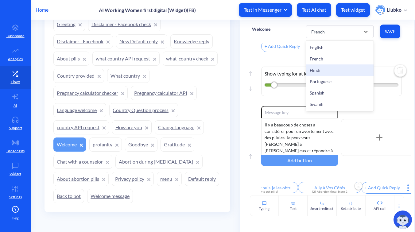
click at [332, 67] on div "Hindi" at bounding box center [339, 69] width 67 height 11
type input "गर्भपात की गोलियों के बारे में"
type input "मुझे गोलियां कैसे मिल सकती हैं?"
type input "गोलियां कैसे मिल सकती हैं"
type input "Ally आपके साथ है"
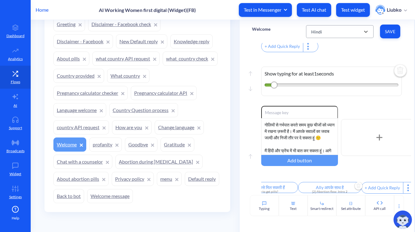
click at [343, 32] on div "Hindi" at bounding box center [334, 31] width 52 height 11
click at [332, 80] on div "Portuguese" at bounding box center [339, 81] width 67 height 11
type input "É seguro usar as pílulas?"
type input "Como usar pílulas de aborto"
type input "Como posso obter as pílulas?"
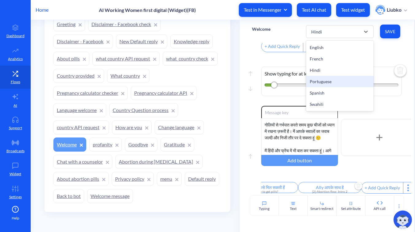
type input "Ally ao Seu Lado"
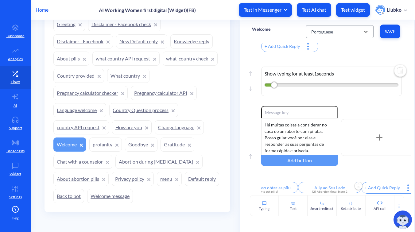
click at [338, 28] on div "Portuguese" at bounding box center [334, 31] width 52 height 11
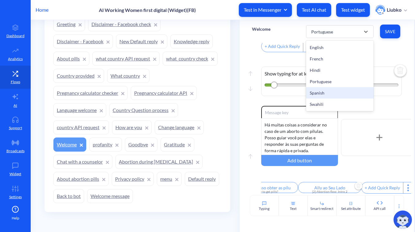
click at [329, 90] on div "Spanish" at bounding box center [339, 92] width 67 height 11
type input "¿Son seguras las pastillas?"
type input "¿Cómo puedo obtener las pastillas?"
type input "Ally a Tu Lado"
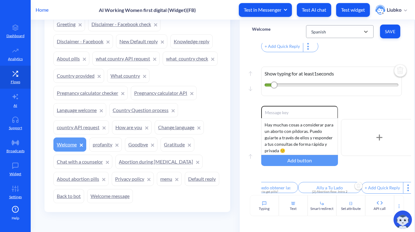
click at [340, 33] on div "Spanish" at bounding box center [334, 31] width 52 height 11
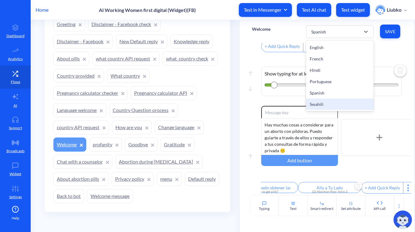
click at [327, 103] on div "Swahili" at bounding box center [339, 103] width 67 height 11
type input "Je, vidonge hivi ni salama kuvitumia?"
type input "Ninawezaje kupata vidonge hivi?"
type input "Jinsi ya kupata vidonge hivi"
type input "[PERSON_NAME] wako"
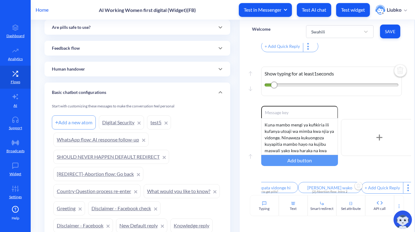
scroll to position [342, 0]
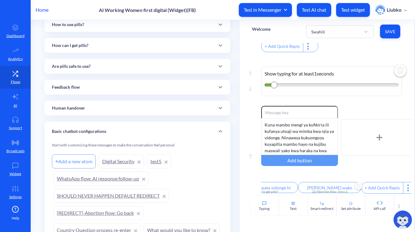
click at [170, 134] on div "Basic chatbot configurations" at bounding box center [136, 131] width 185 height 20
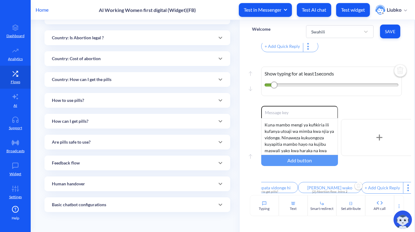
scroll to position [266, 0]
